Goal: Find specific page/section: Find specific page/section

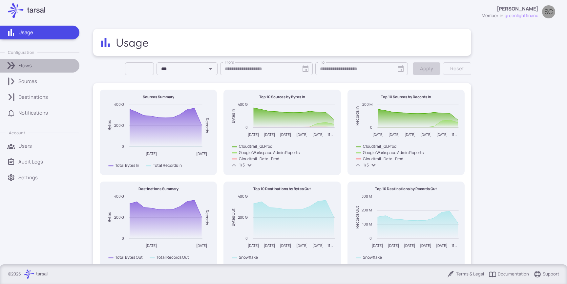
click at [22, 61] on link "Flows" at bounding box center [39, 66] width 79 height 14
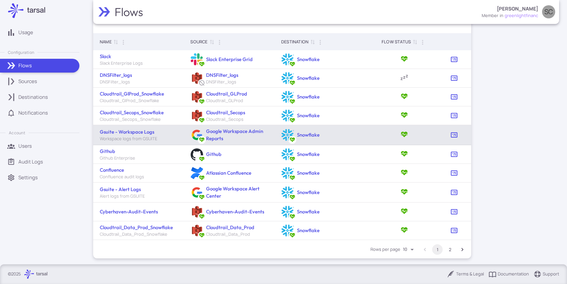
scroll to position [25, 0]
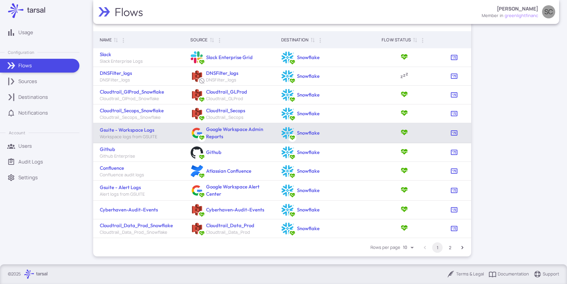
click at [136, 125] on td "Gsuite - Workspace Logs Workspace logs from GSUITE" at bounding box center [138, 133] width 91 height 20
click at [136, 131] on link "Gsuite - Workspace Logs" at bounding box center [127, 130] width 54 height 6
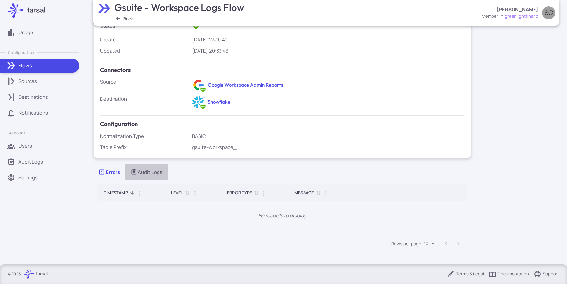
click at [157, 169] on div "Audit Logs" at bounding box center [147, 172] width 32 height 7
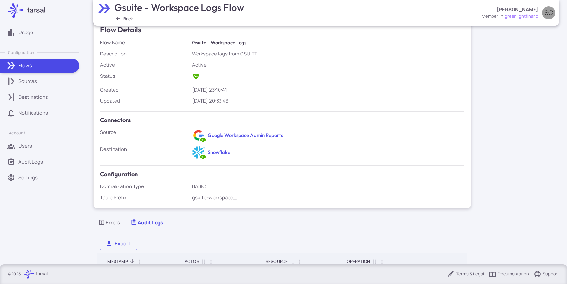
scroll to position [91, 0]
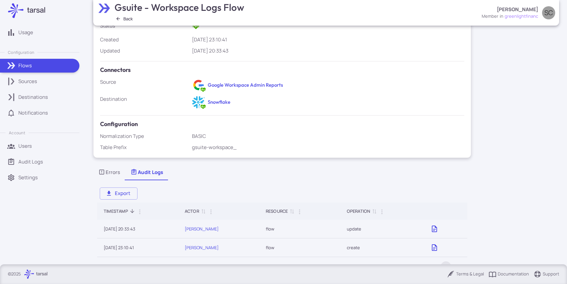
click at [40, 78] on div "Sources" at bounding box center [46, 81] width 56 height 7
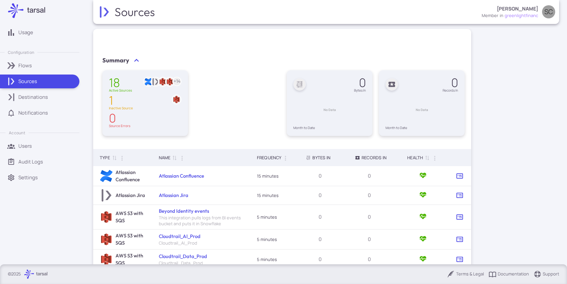
scroll to position [141, 0]
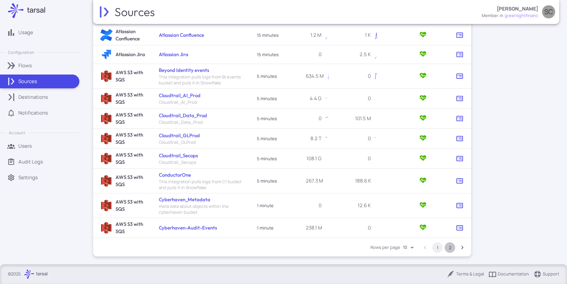
click at [445, 248] on button "2" at bounding box center [449, 247] width 10 height 10
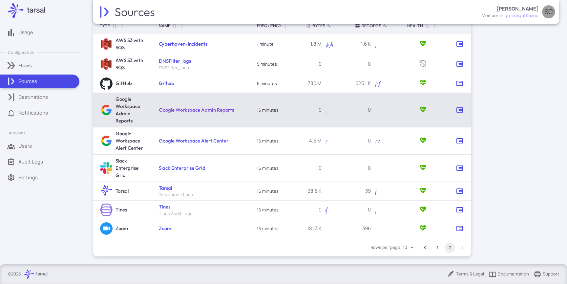
click at [200, 109] on link "Google Workspace Admin Reports" at bounding box center [196, 110] width 75 height 6
